Goal: Information Seeking & Learning: Learn about a topic

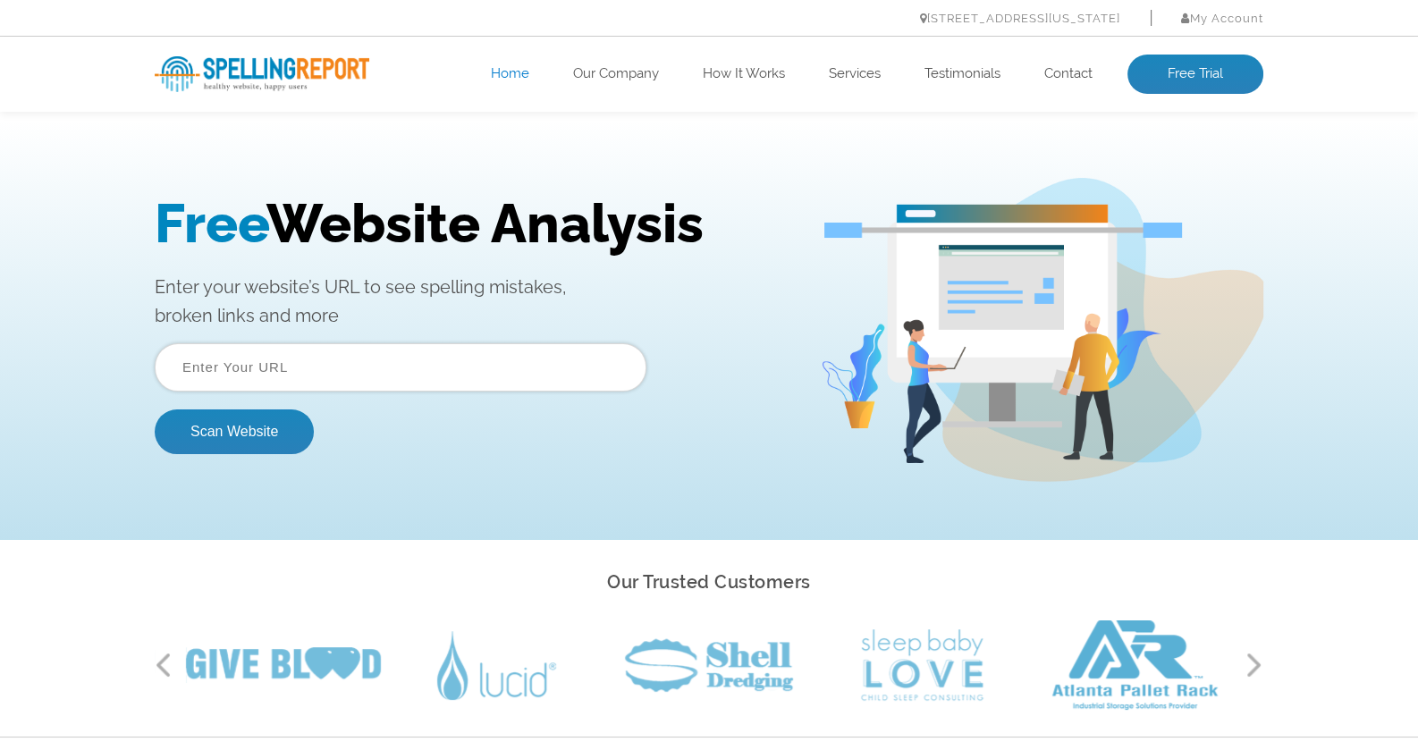
click at [326, 364] on input "text" at bounding box center [401, 367] width 492 height 48
type input "[URL][DOMAIN_NAME]"
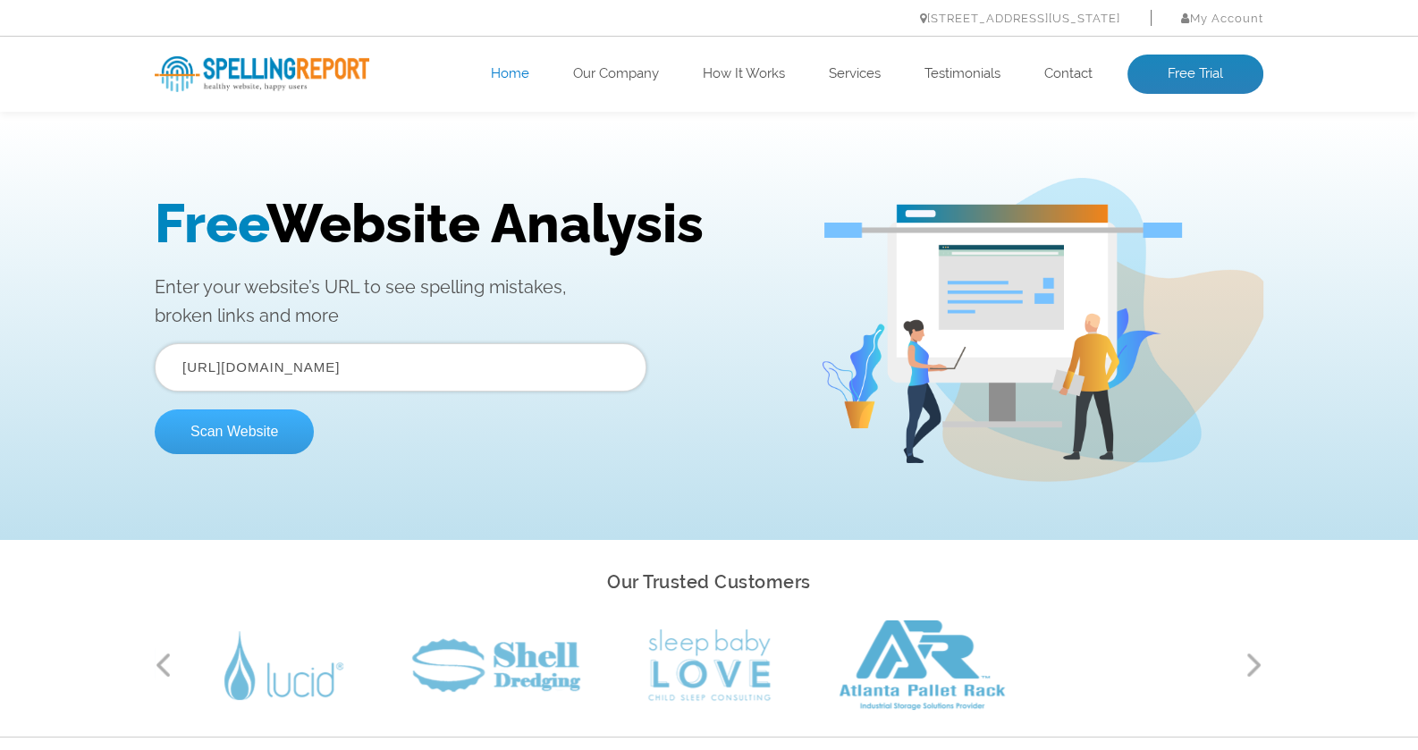
click at [243, 430] on button "Scan Website" at bounding box center [234, 432] width 159 height 45
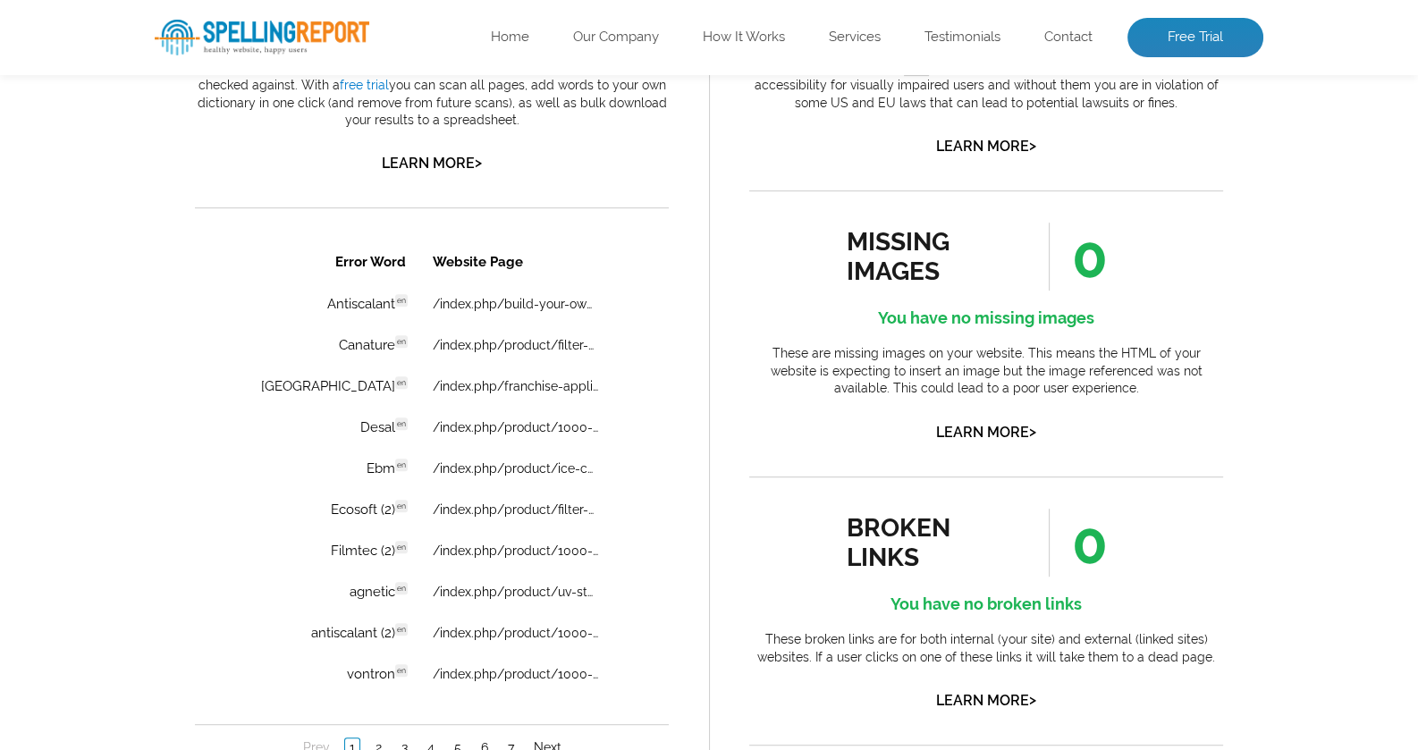
scroll to position [1073, 0]
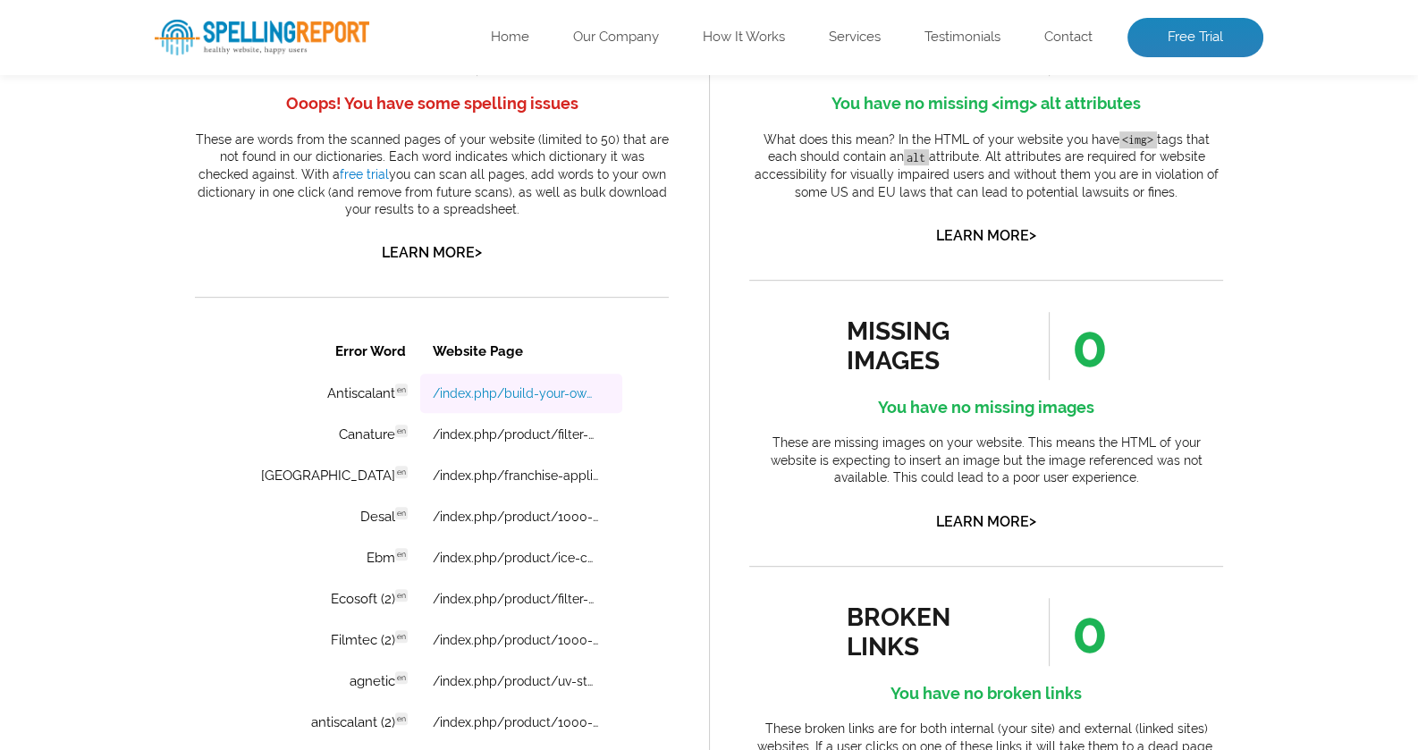
click at [513, 390] on link "/index.php/build-your-own-water-shop/" at bounding box center [515, 393] width 165 height 14
click at [517, 434] on link "/index.php/product/filter-softener-valve-complete/" at bounding box center [515, 434] width 165 height 14
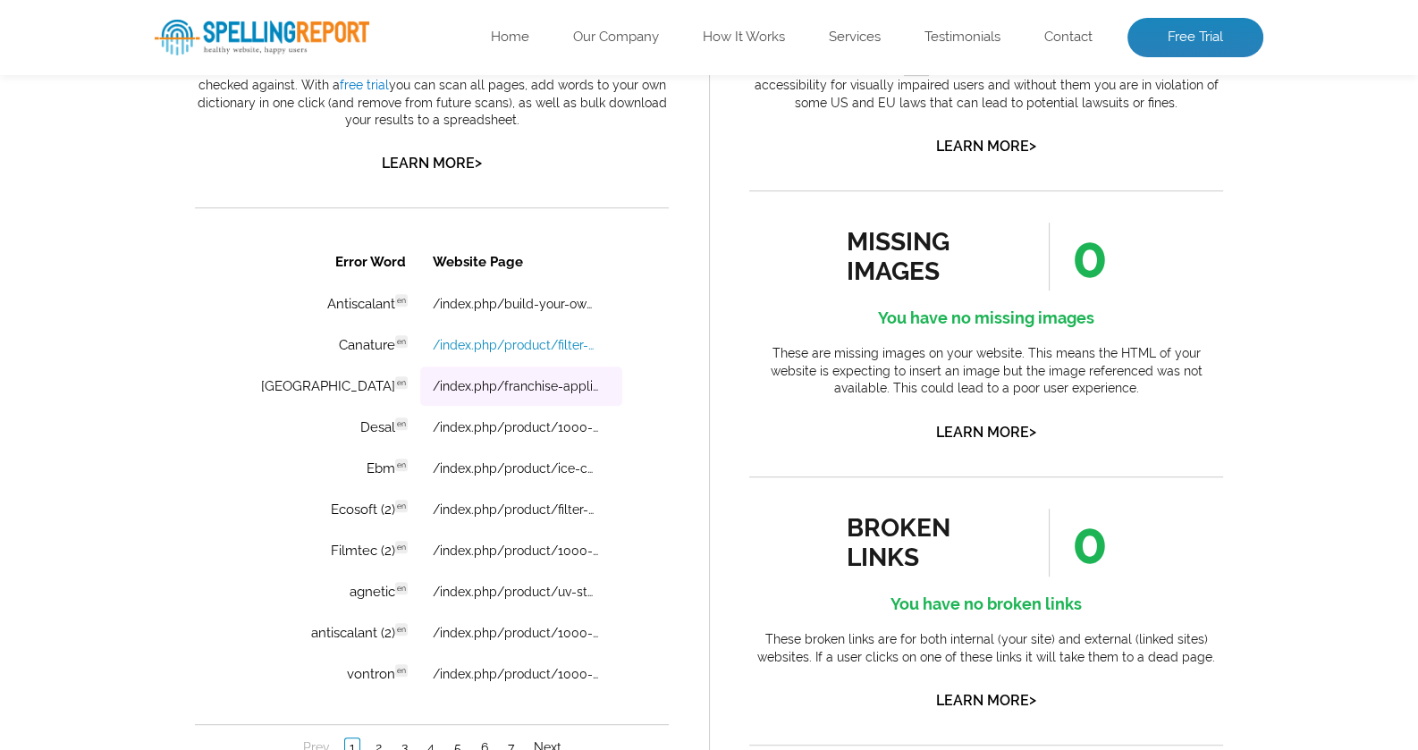
scroll to position [1252, 0]
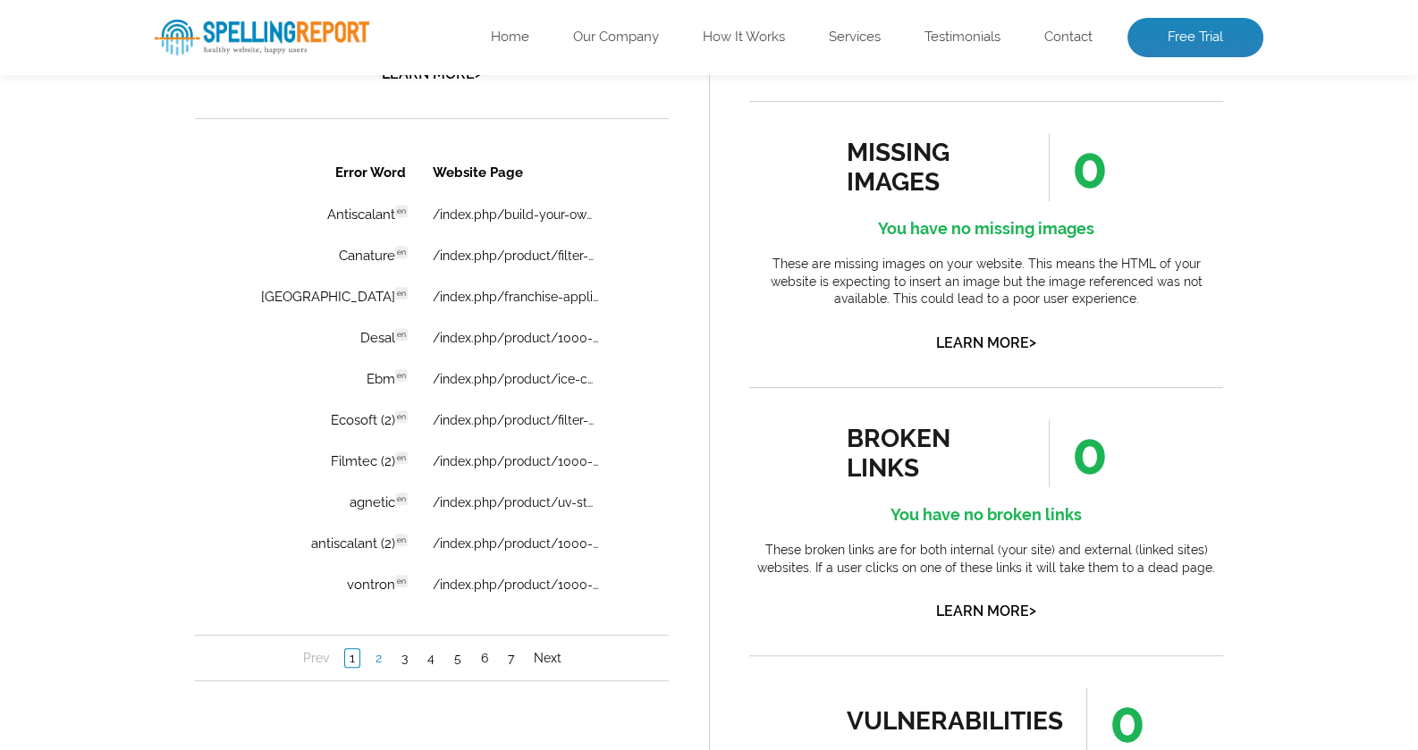
click at [377, 660] on link "2" at bounding box center [378, 658] width 15 height 18
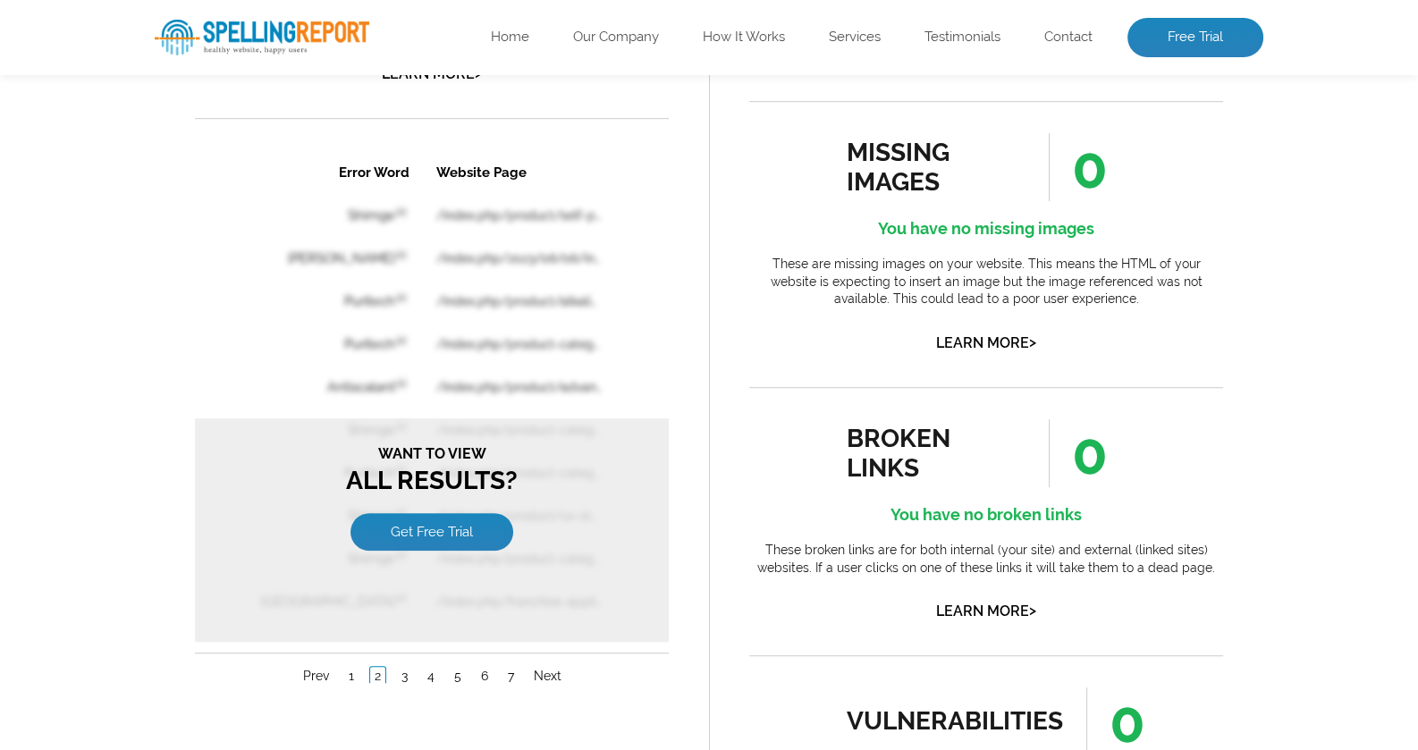
scroll to position [0, 0]
click at [435, 517] on link "Get Free Trial" at bounding box center [432, 532] width 163 height 38
